Goal: Check status: Check status

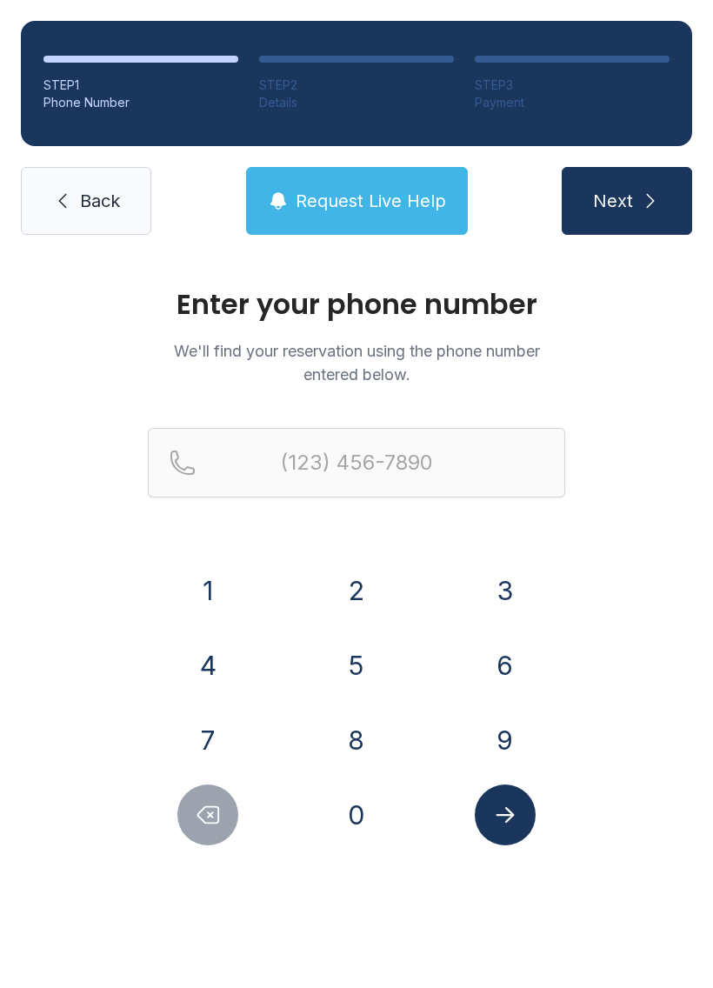
click at [510, 743] on button "9" at bounding box center [505, 740] width 61 height 61
click at [347, 830] on button "0" at bounding box center [356, 814] width 61 height 61
click at [212, 581] on button "1" at bounding box center [207, 590] width 61 height 61
click at [208, 670] on button "4" at bounding box center [207, 665] width 61 height 61
click at [199, 589] on button "1" at bounding box center [207, 590] width 61 height 61
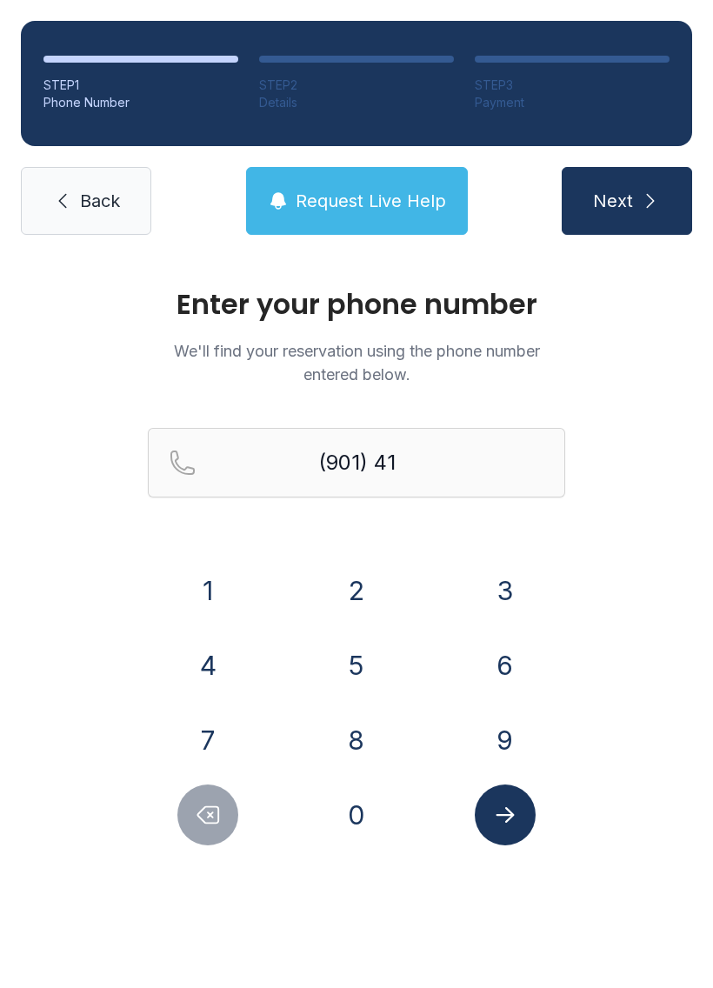
click at [510, 611] on button "3" at bounding box center [505, 590] width 61 height 61
click at [510, 744] on button "9" at bounding box center [505, 740] width 61 height 61
click at [509, 743] on button "9" at bounding box center [505, 740] width 61 height 61
click at [355, 671] on button "5" at bounding box center [356, 665] width 61 height 61
click at [351, 584] on button "2" at bounding box center [356, 590] width 61 height 61
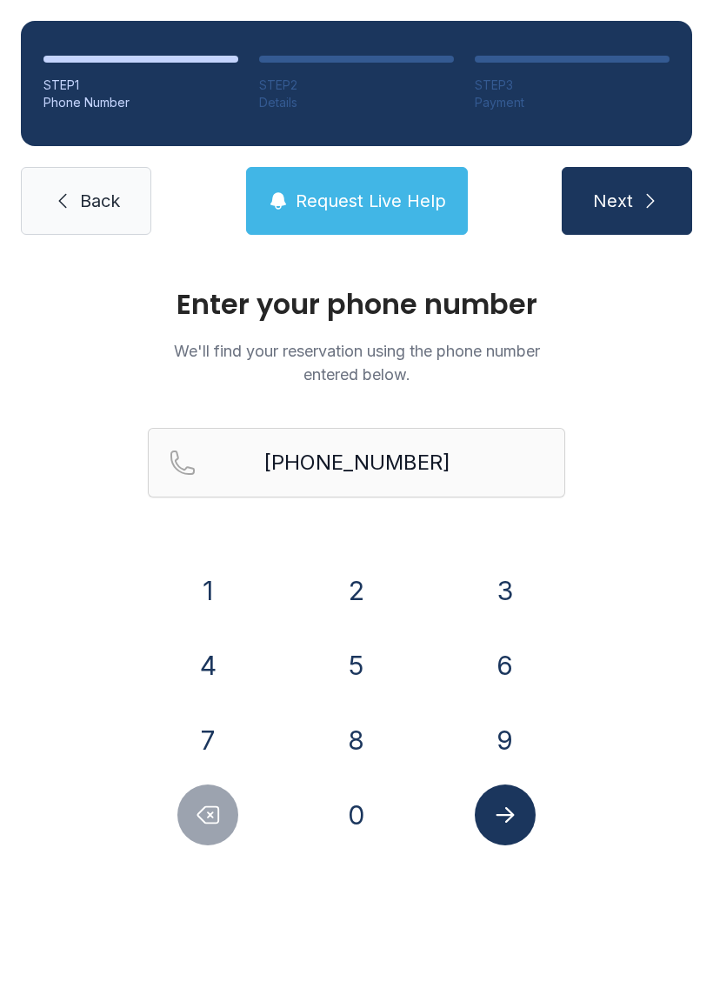
click at [643, 215] on button "Next" at bounding box center [627, 201] width 130 height 68
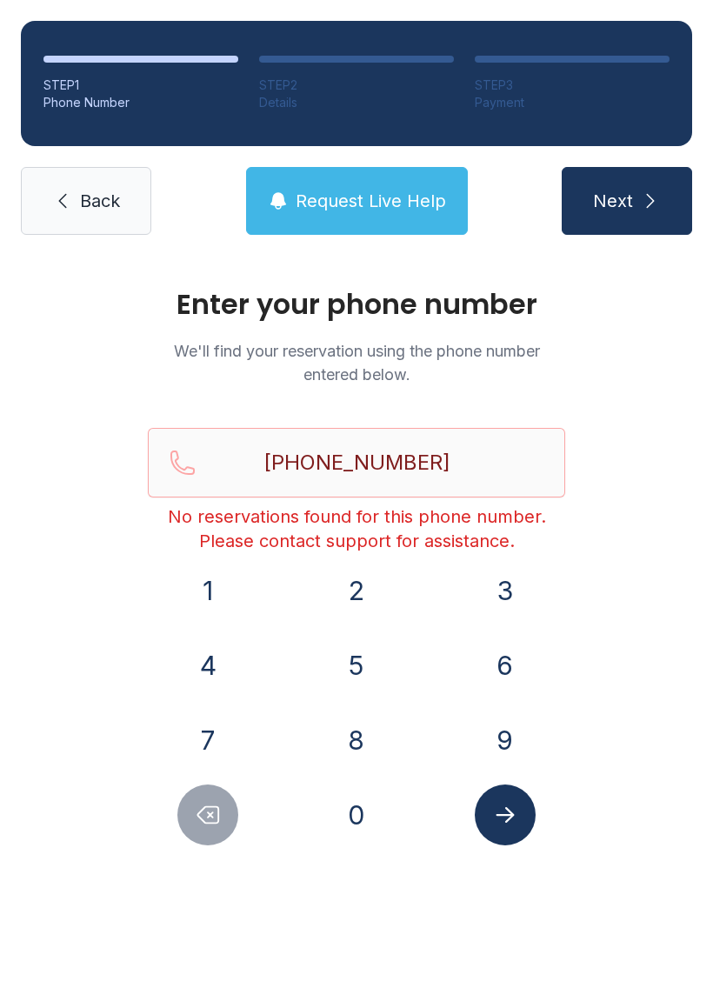
click at [626, 193] on span "Next" at bounding box center [613, 201] width 40 height 24
click at [339, 190] on span "Request Live Help" at bounding box center [371, 201] width 150 height 24
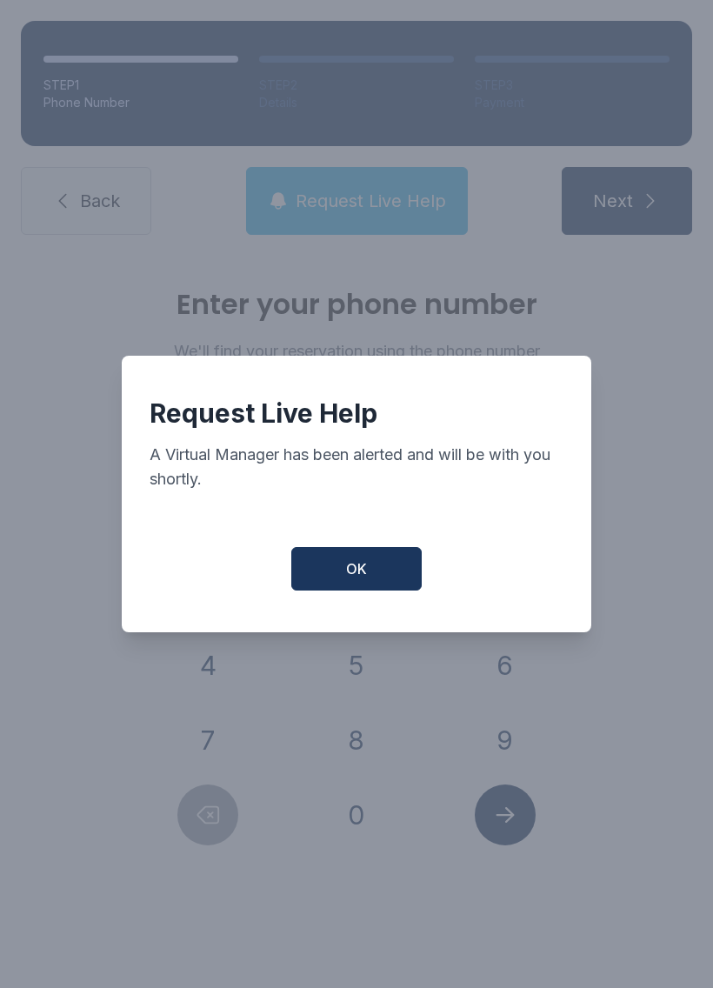
click at [343, 590] on button "OK" at bounding box center [356, 568] width 130 height 43
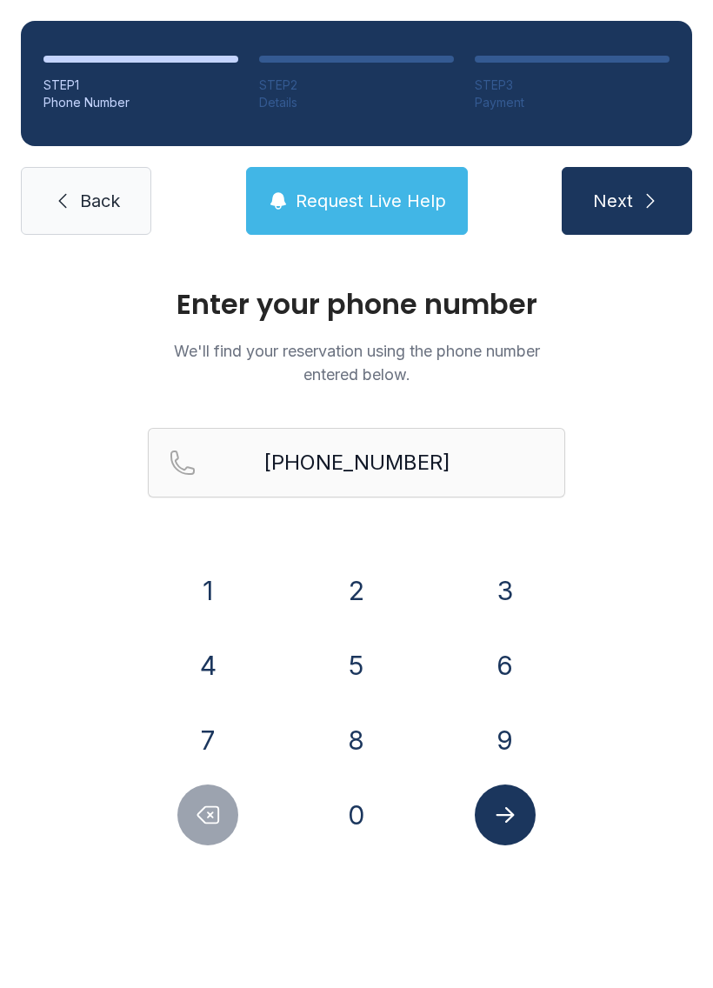
click at [488, 807] on button "Submit lookup form" at bounding box center [505, 814] width 61 height 61
click at [52, 684] on div "Enter your phone number We'll find your reservation using the phone number ente…" at bounding box center [356, 585] width 713 height 659
click at [334, 217] on button "Request Live Help" at bounding box center [357, 201] width 222 height 68
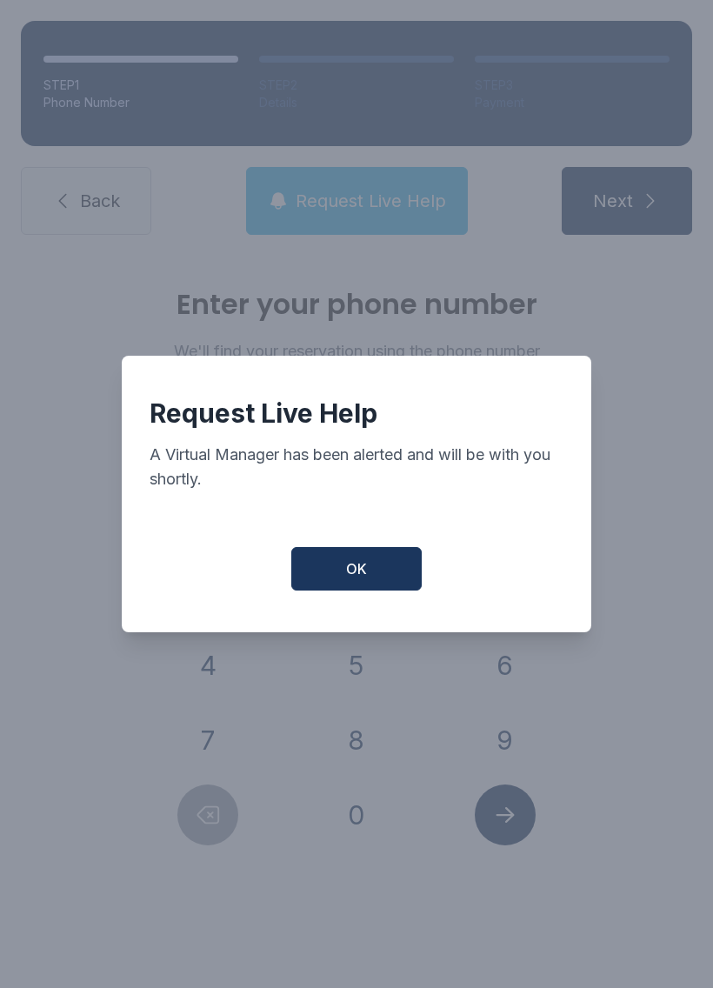
click at [361, 579] on span "OK" at bounding box center [356, 568] width 21 height 21
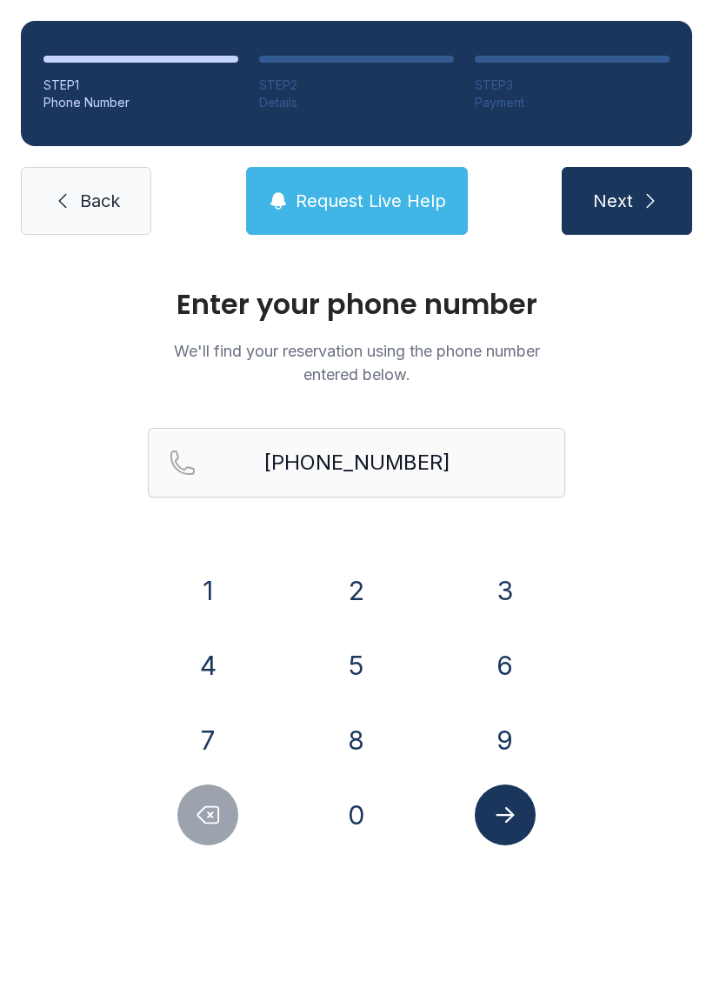
click at [517, 819] on icon "Submit lookup form" at bounding box center [505, 815] width 26 height 26
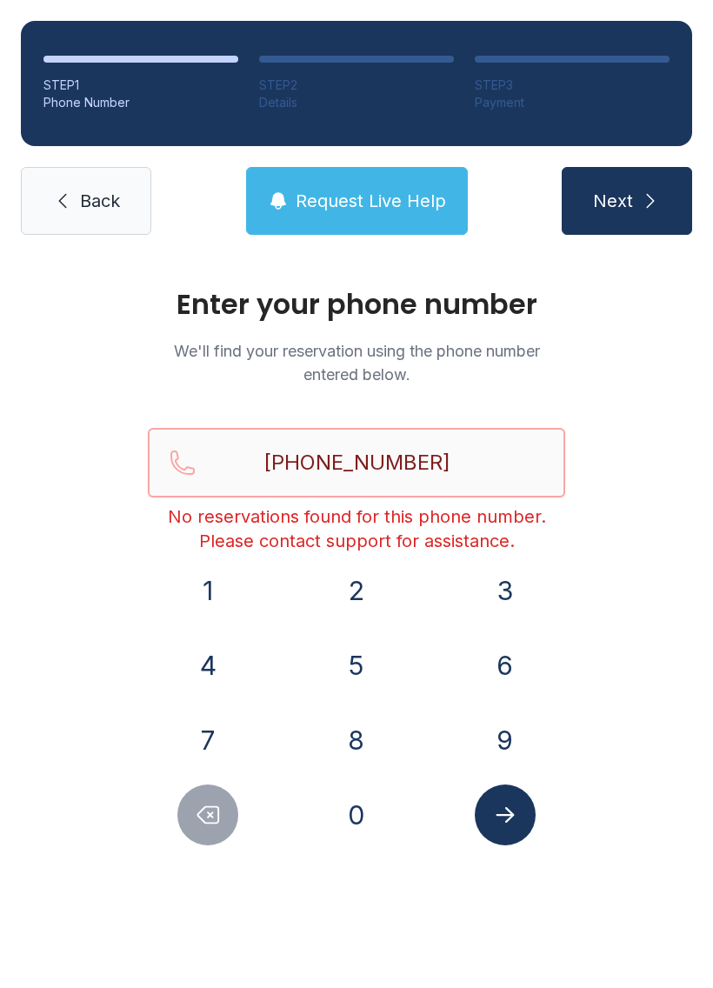
click at [503, 455] on input "[PHONE_NUMBER]" at bounding box center [356, 463] width 417 height 70
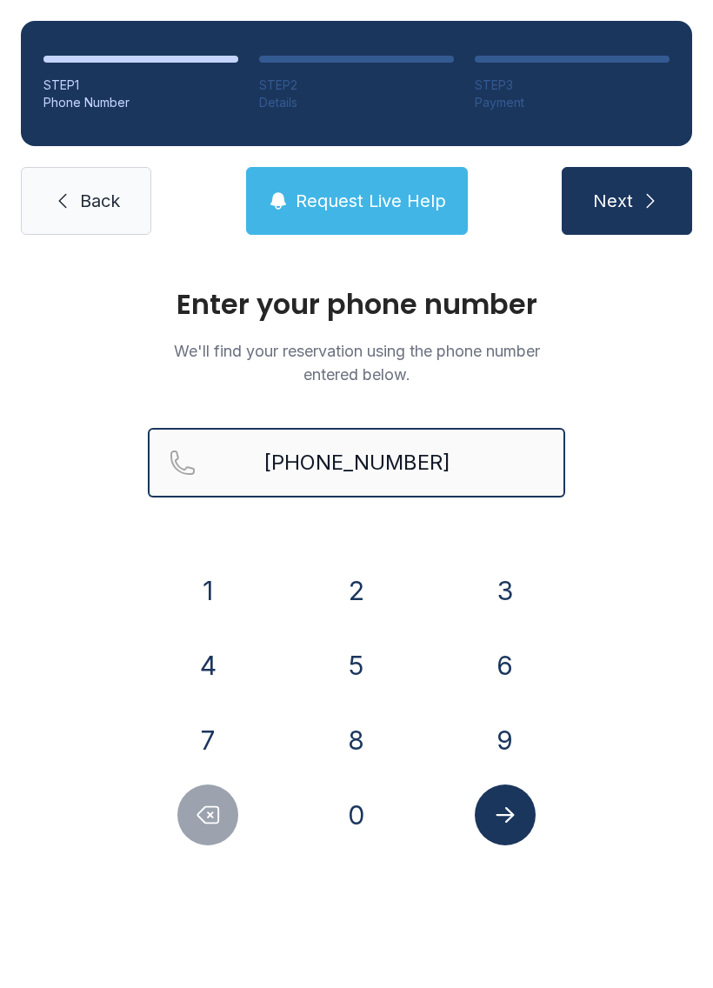
click at [626, 201] on button "Next" at bounding box center [627, 201] width 130 height 68
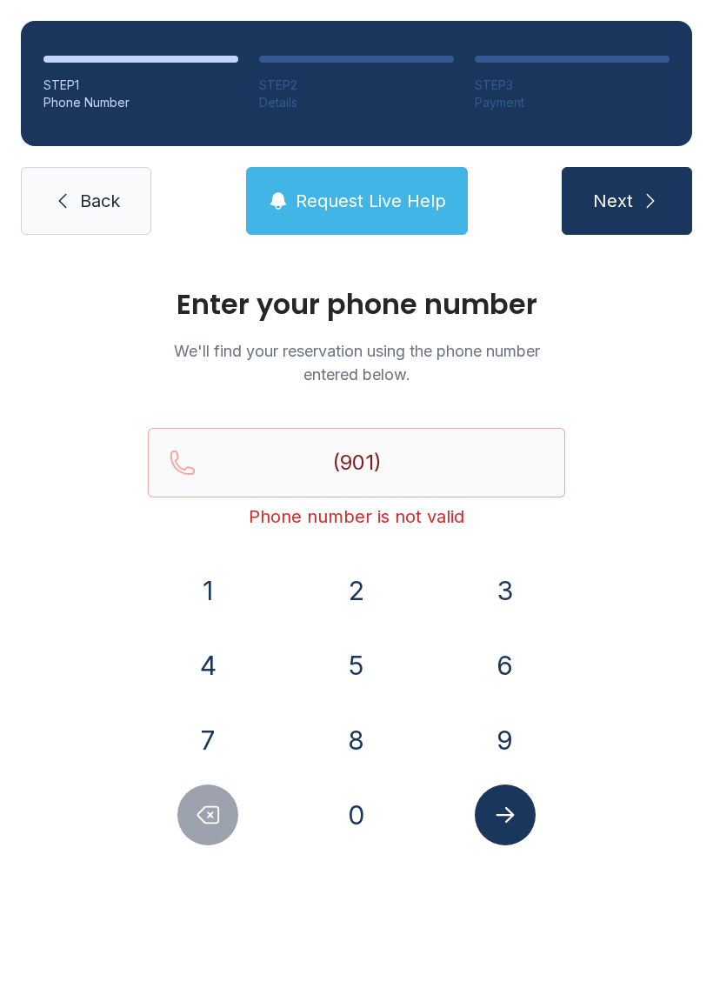
click at [217, 675] on button "4" at bounding box center [207, 665] width 61 height 61
click at [208, 581] on button "1" at bounding box center [207, 590] width 61 height 61
click at [486, 601] on button "3" at bounding box center [505, 590] width 61 height 61
click at [497, 740] on button "9" at bounding box center [505, 740] width 61 height 61
click at [496, 740] on button "9" at bounding box center [505, 740] width 61 height 61
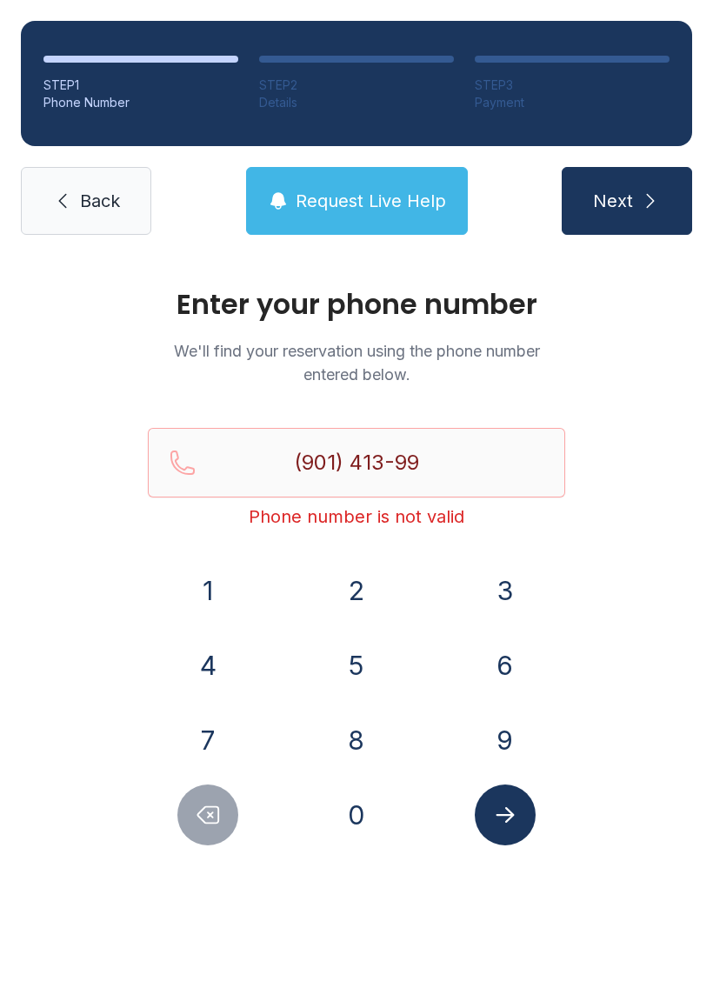
click at [369, 681] on button "5" at bounding box center [356, 665] width 61 height 61
click at [357, 589] on button "2" at bounding box center [356, 590] width 61 height 61
type input "[PHONE_NUMBER]"
click at [497, 823] on icon "Submit lookup form" at bounding box center [505, 815] width 26 height 26
click at [632, 192] on span "Next" at bounding box center [613, 201] width 40 height 24
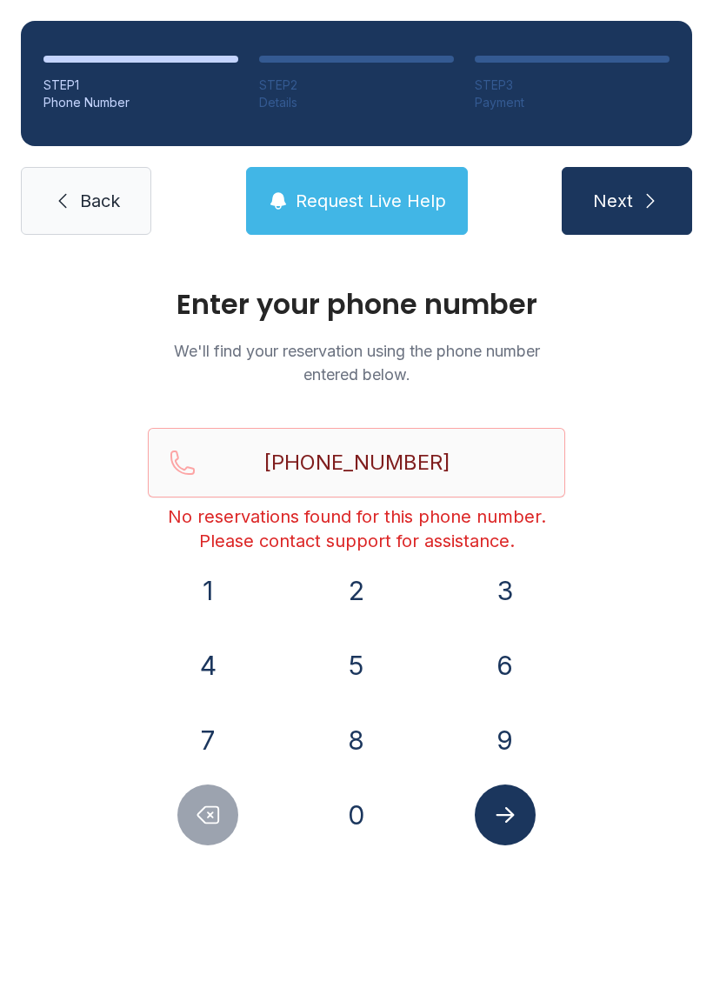
click at [363, 230] on button "Request Live Help" at bounding box center [357, 201] width 222 height 68
